Goal: Find specific page/section: Find specific page/section

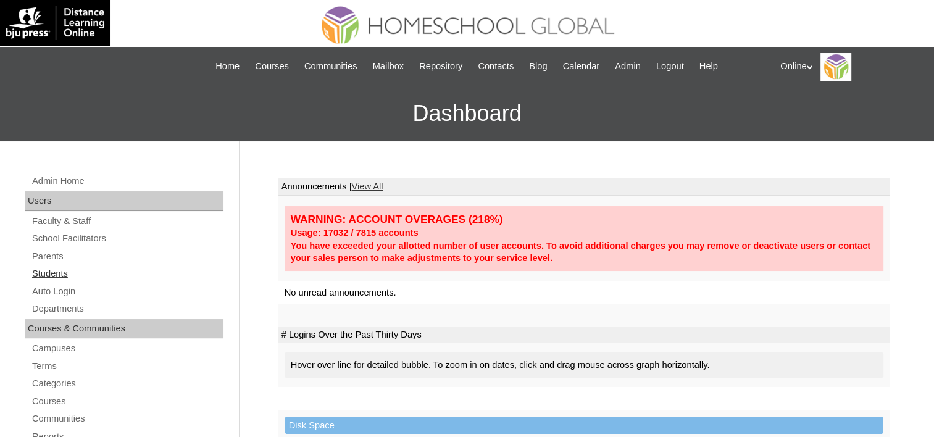
click at [47, 272] on link "Students" at bounding box center [127, 273] width 193 height 15
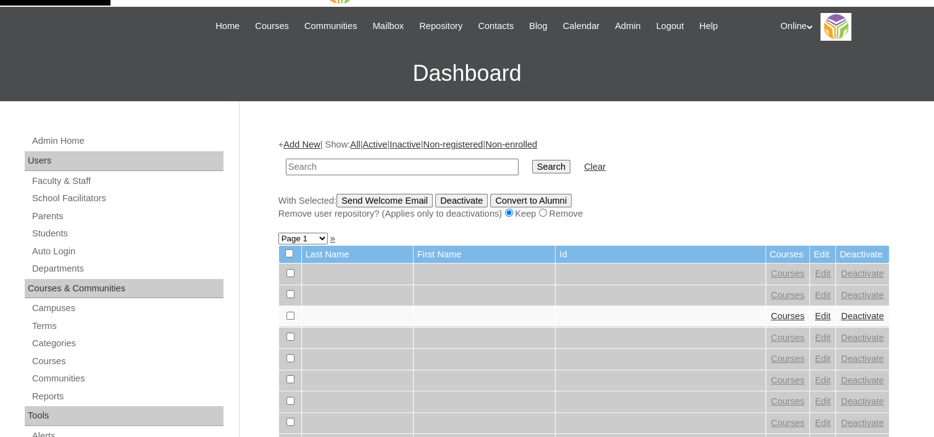
scroll to position [62, 0]
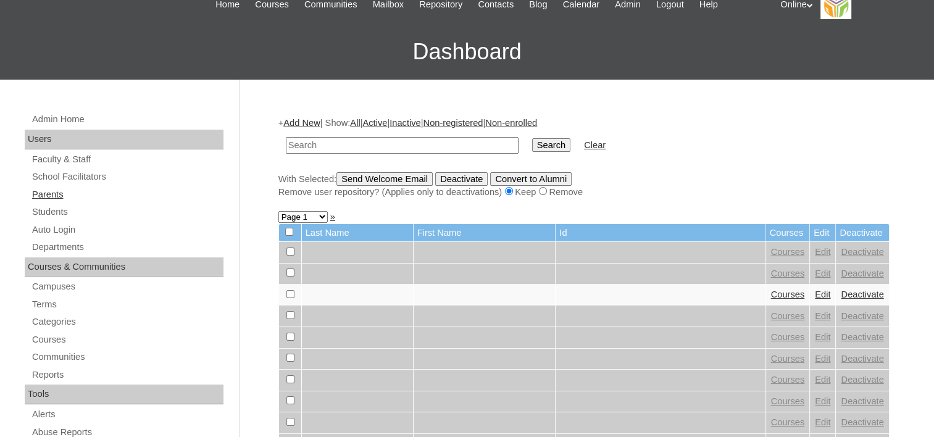
click at [38, 188] on link "Parents" at bounding box center [127, 194] width 193 height 15
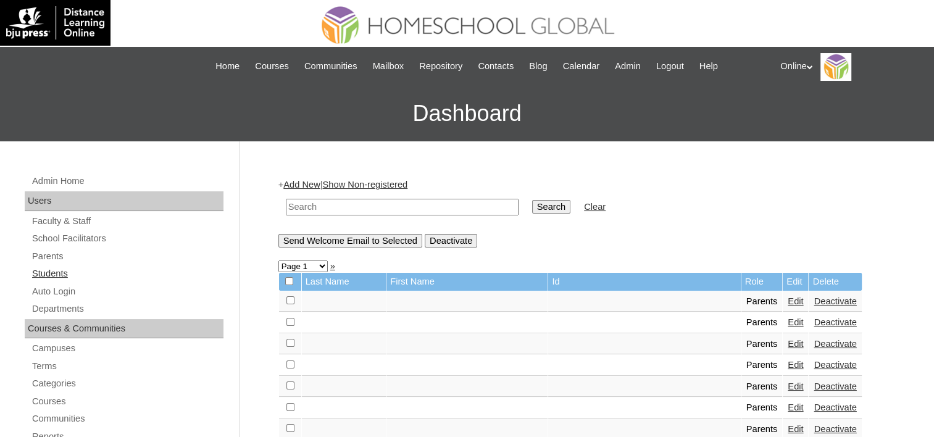
click at [47, 275] on link "Students" at bounding box center [127, 273] width 193 height 15
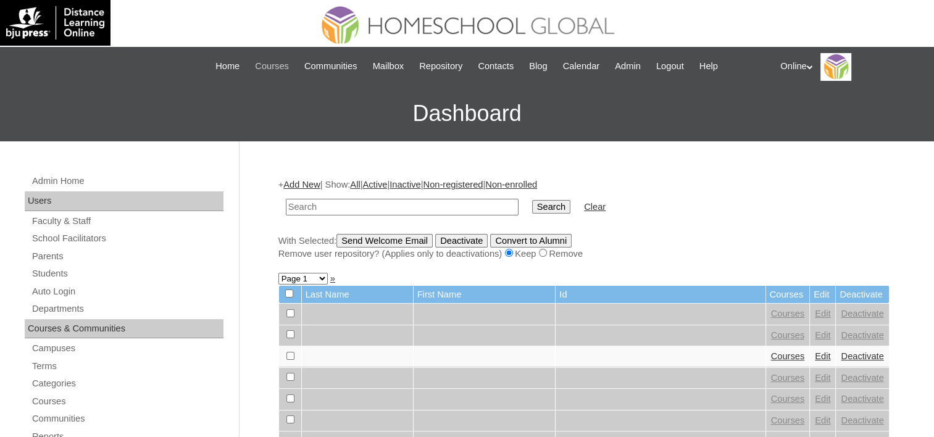
click at [274, 70] on span "Courses" at bounding box center [272, 66] width 34 height 14
